Goal: Information Seeking & Learning: Check status

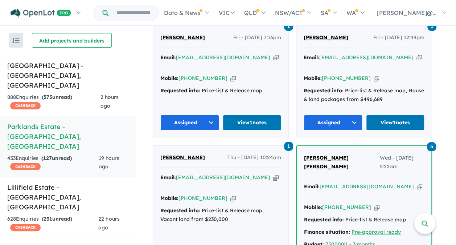
scroll to position [416, 0]
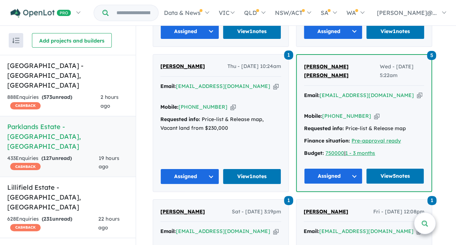
click at [427, 220] on link at bounding box center [425, 223] width 22 height 22
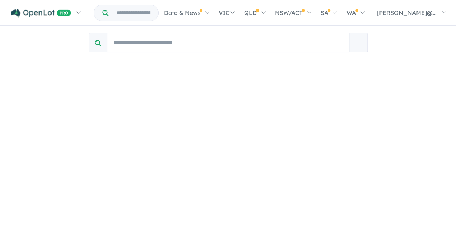
scroll to position [0, 0]
click at [164, 42] on input "Search buyers by name/email" at bounding box center [228, 42] width 242 height 19
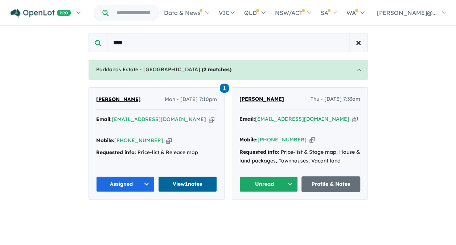
click at [182, 176] on link "View 1 notes" at bounding box center [187, 184] width 59 height 16
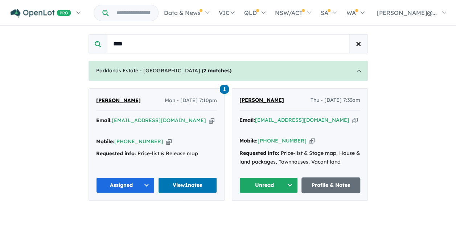
drag, startPoint x: 127, startPoint y: 46, endPoint x: 115, endPoint y: 48, distance: 12.4
click at [115, 48] on input "****" at bounding box center [228, 43] width 242 height 19
type input "*"
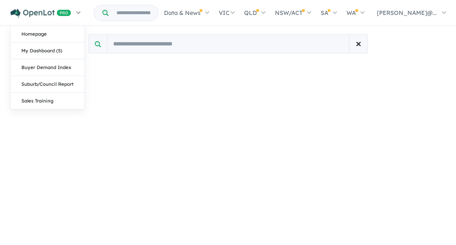
click at [36, 11] on img at bounding box center [41, 13] width 61 height 9
click at [358, 42] on span "button" at bounding box center [358, 43] width 4 height 4
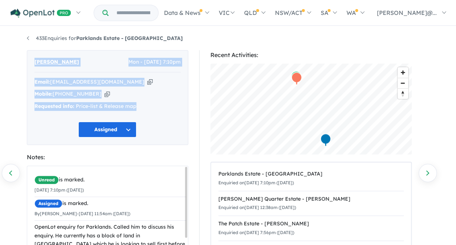
drag, startPoint x: 31, startPoint y: 60, endPoint x: 165, endPoint y: 112, distance: 143.1
click at [165, 112] on div "RAMESH NIURE Mon - 12/05/2025, 7:10pm Email: nirdoshramesh39@gmail.com Copied! …" at bounding box center [107, 97] width 161 height 95
copy div "RAMESH NIURE Mon - 12/05/2025, 7:10pm Email: nirdoshramesh39@gmail.com Copied! …"
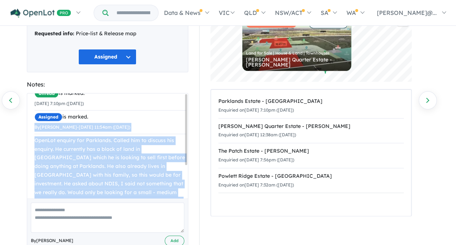
scroll to position [49, 0]
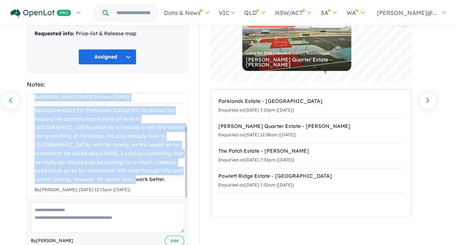
drag, startPoint x: 34, startPoint y: 139, endPoint x: 135, endPoint y: 172, distance: 106.1
click at [135, 172] on ul "Unread is marked. 12/05/2025 7:10pm (Monday) Assigned is marked. By Eden Facey-…" at bounding box center [110, 127] width 152 height 140
copy ul "By Eden Facey-Smith - 13/05/2025 11:54am (Tuesday) OpenLot enquiry for Parkland…"
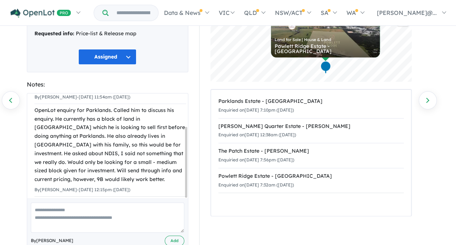
click at [284, 227] on section "Recent Activities: © Mapbox © OpenStreetMap Improve this map 1 AVAILABLE Land f…" at bounding box center [310, 121] width 201 height 287
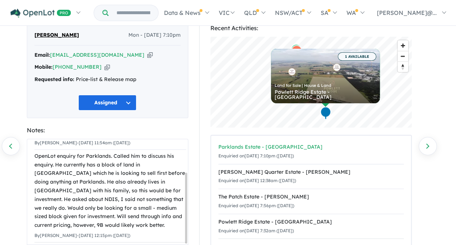
scroll to position [0, 0]
